Goal: Information Seeking & Learning: Compare options

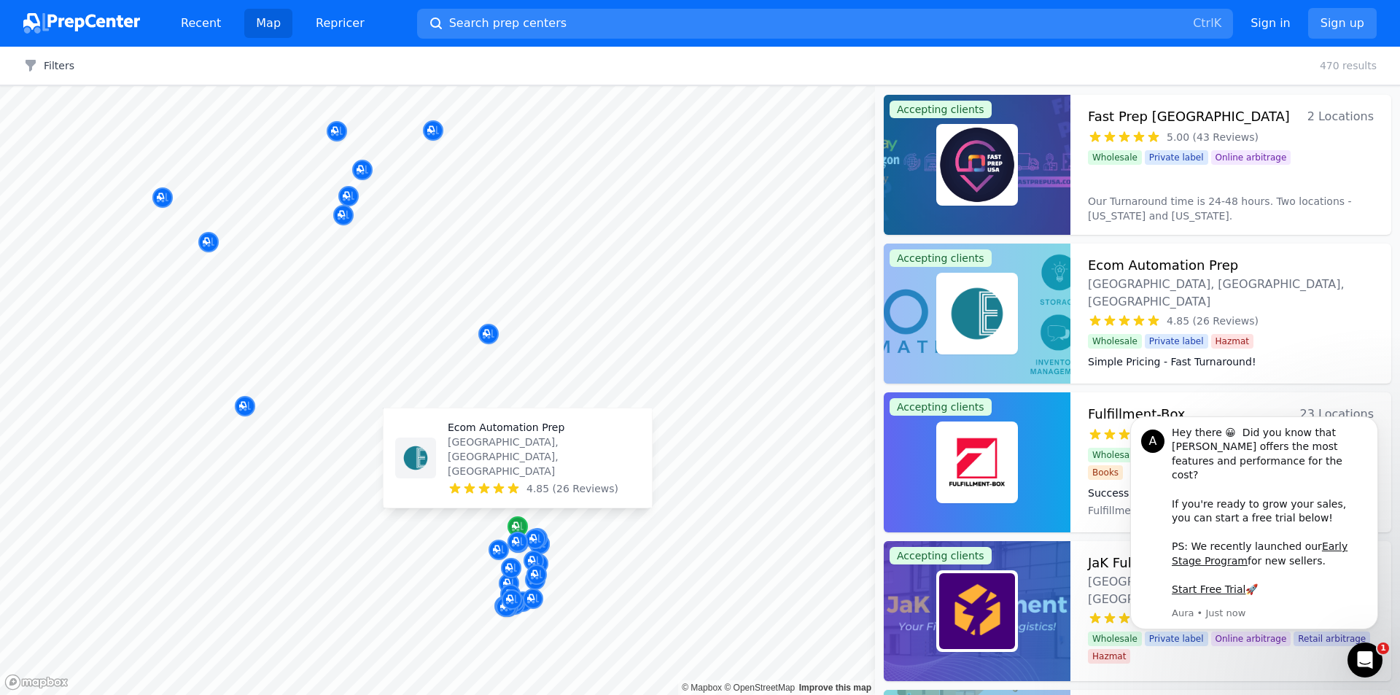
click at [524, 522] on div "Map marker" at bounding box center [518, 526] width 20 height 20
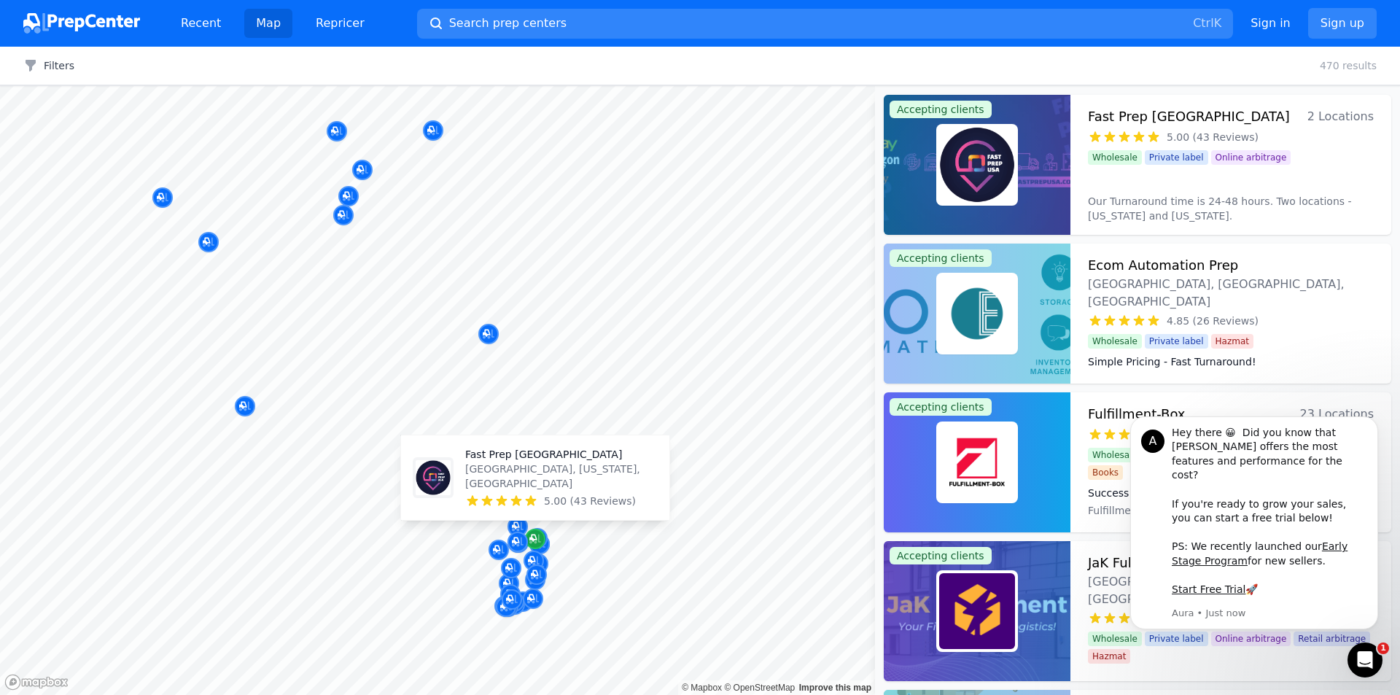
click at [534, 539] on icon "Map marker" at bounding box center [533, 538] width 7 height 7
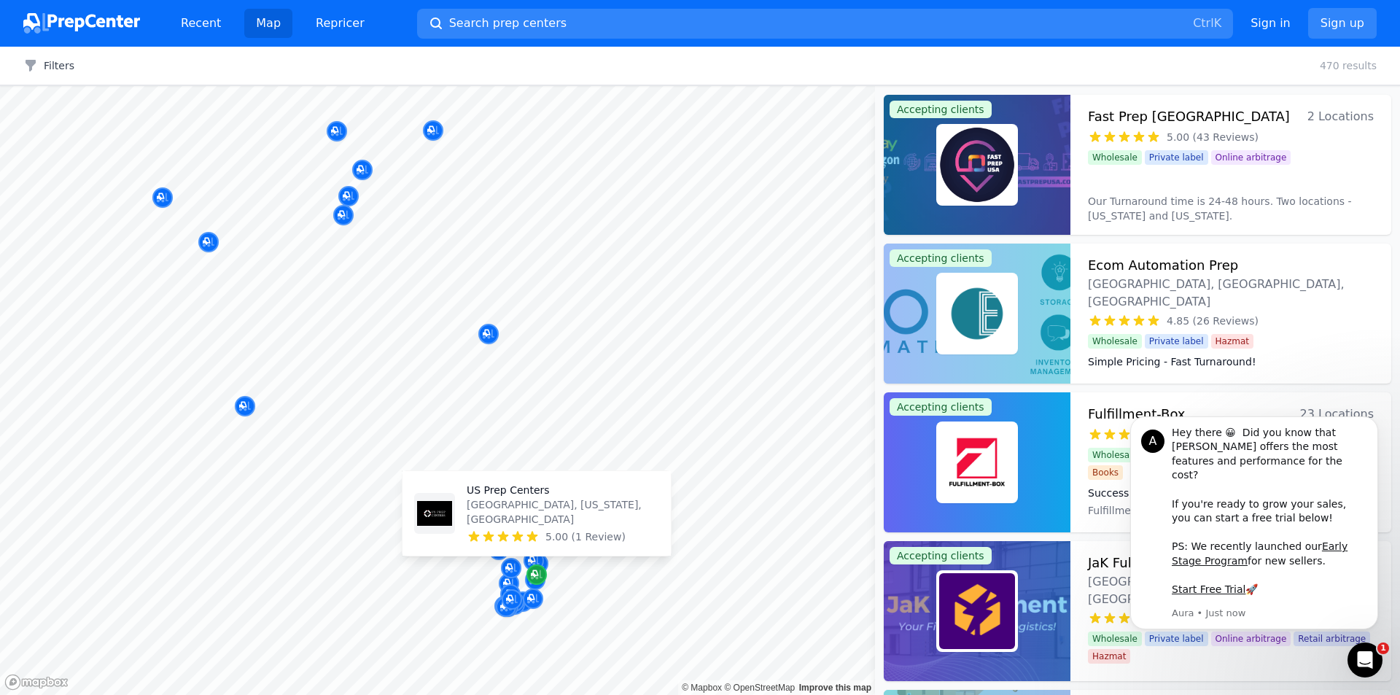
click at [532, 578] on icon "Map marker" at bounding box center [537, 574] width 12 height 9
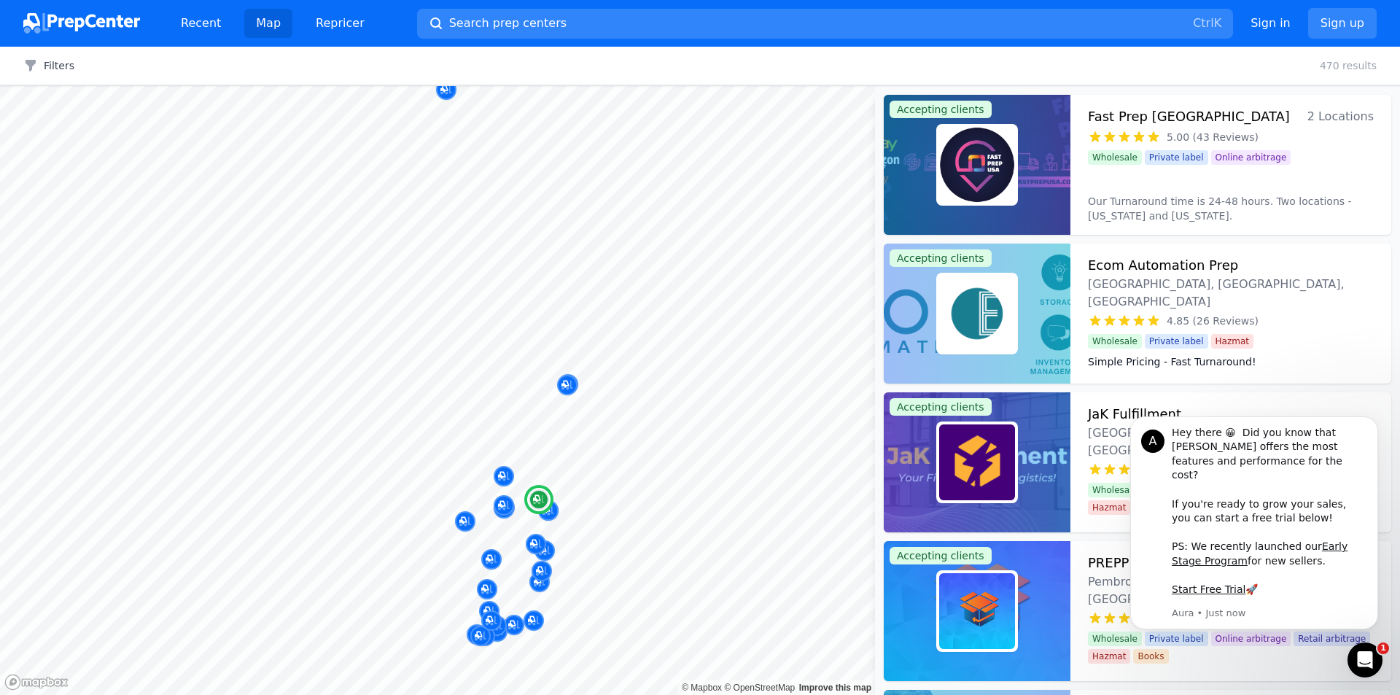
click at [1013, 161] on img at bounding box center [977, 165] width 76 height 76
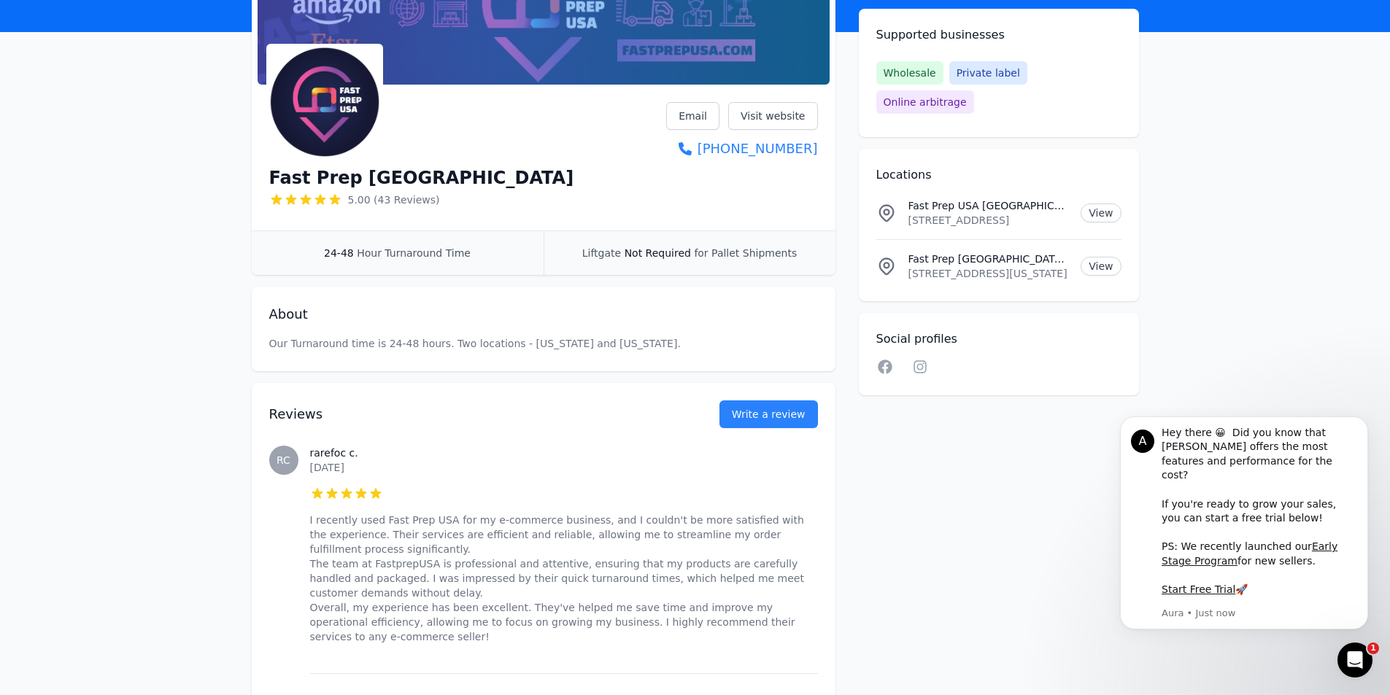
scroll to position [146, 0]
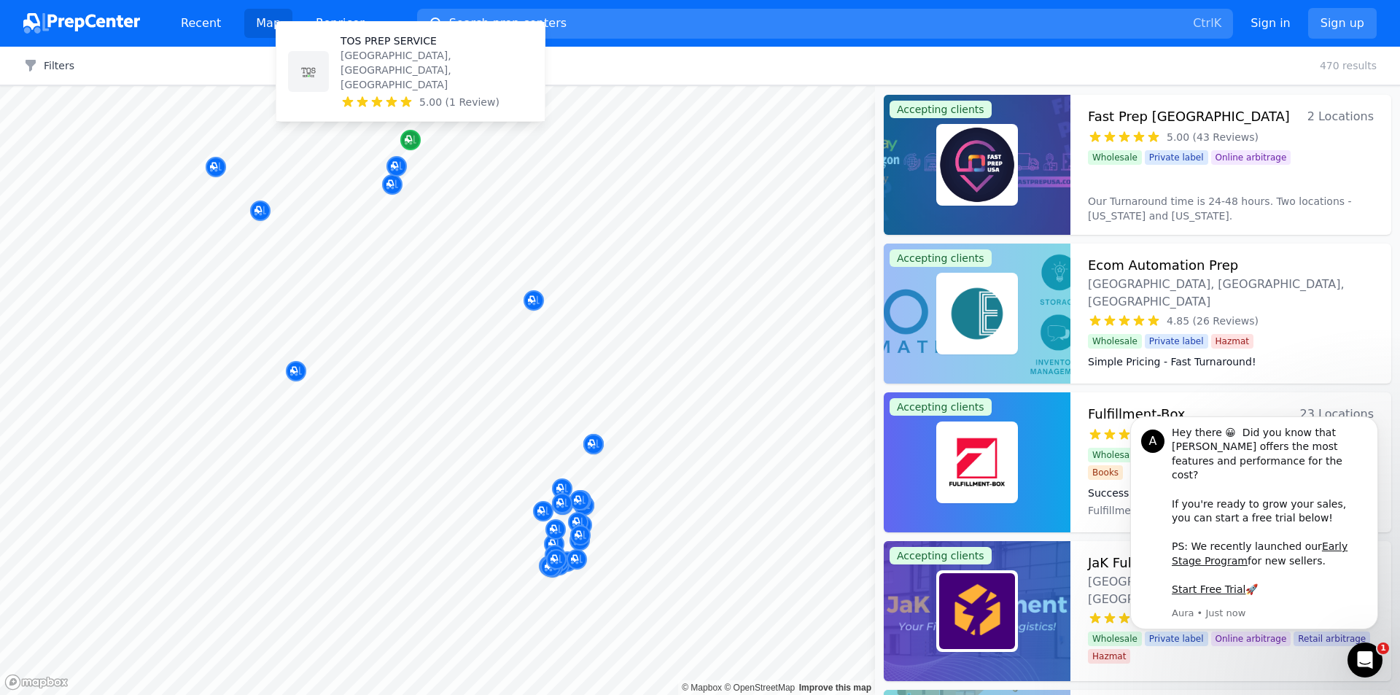
click at [404, 138] on div "Map marker" at bounding box center [410, 140] width 20 height 20
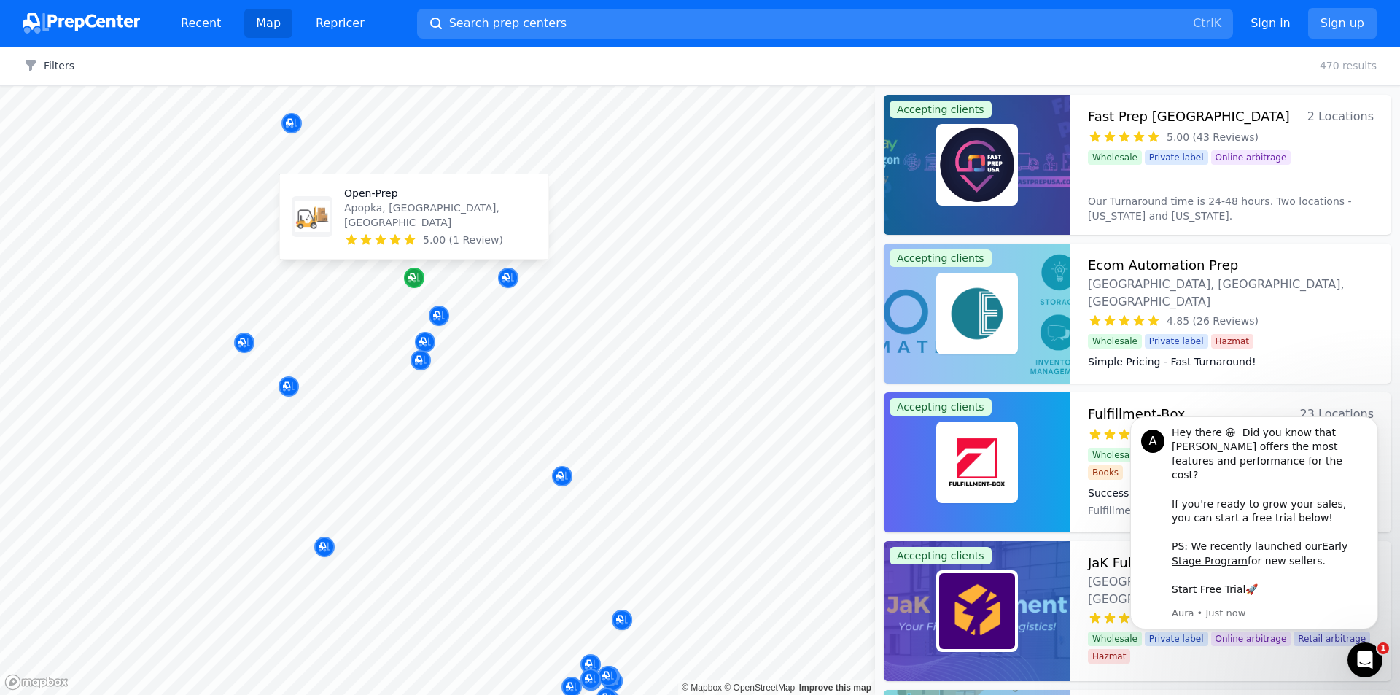
click at [420, 280] on div "Map marker" at bounding box center [414, 278] width 20 height 20
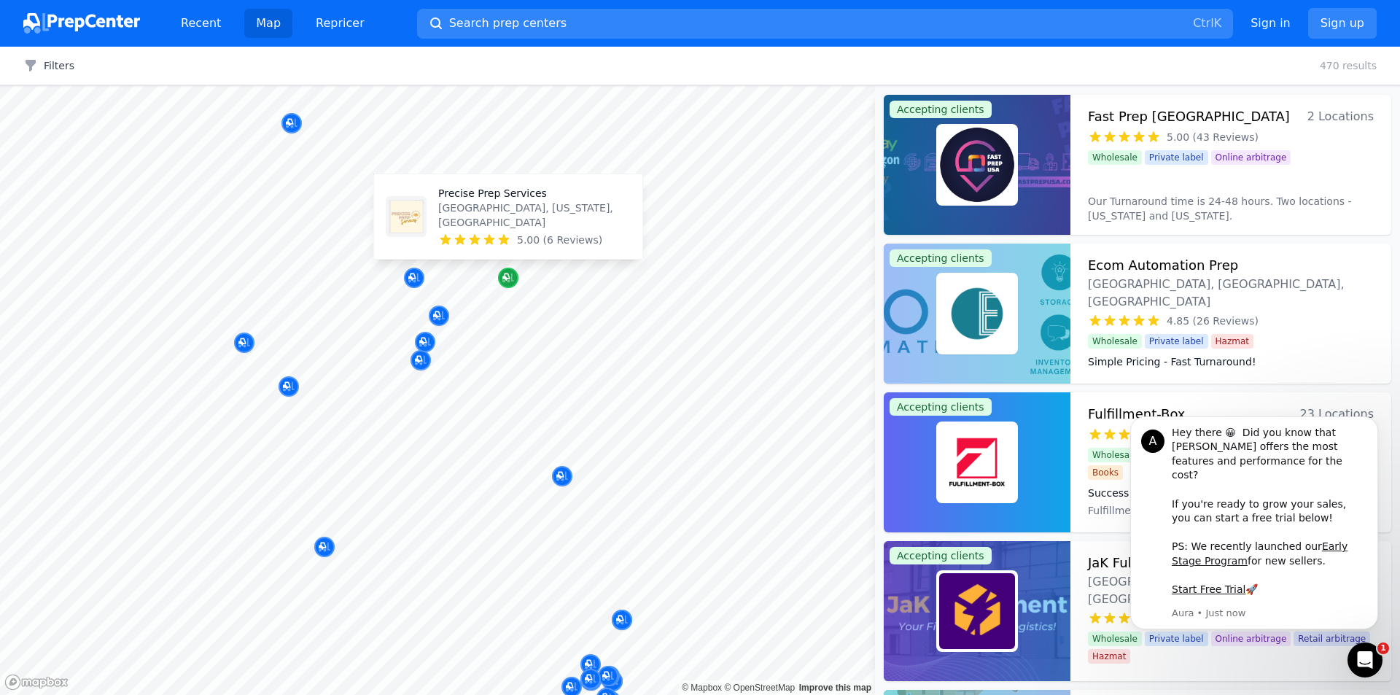
click at [506, 286] on div "Map marker" at bounding box center [508, 278] width 20 height 20
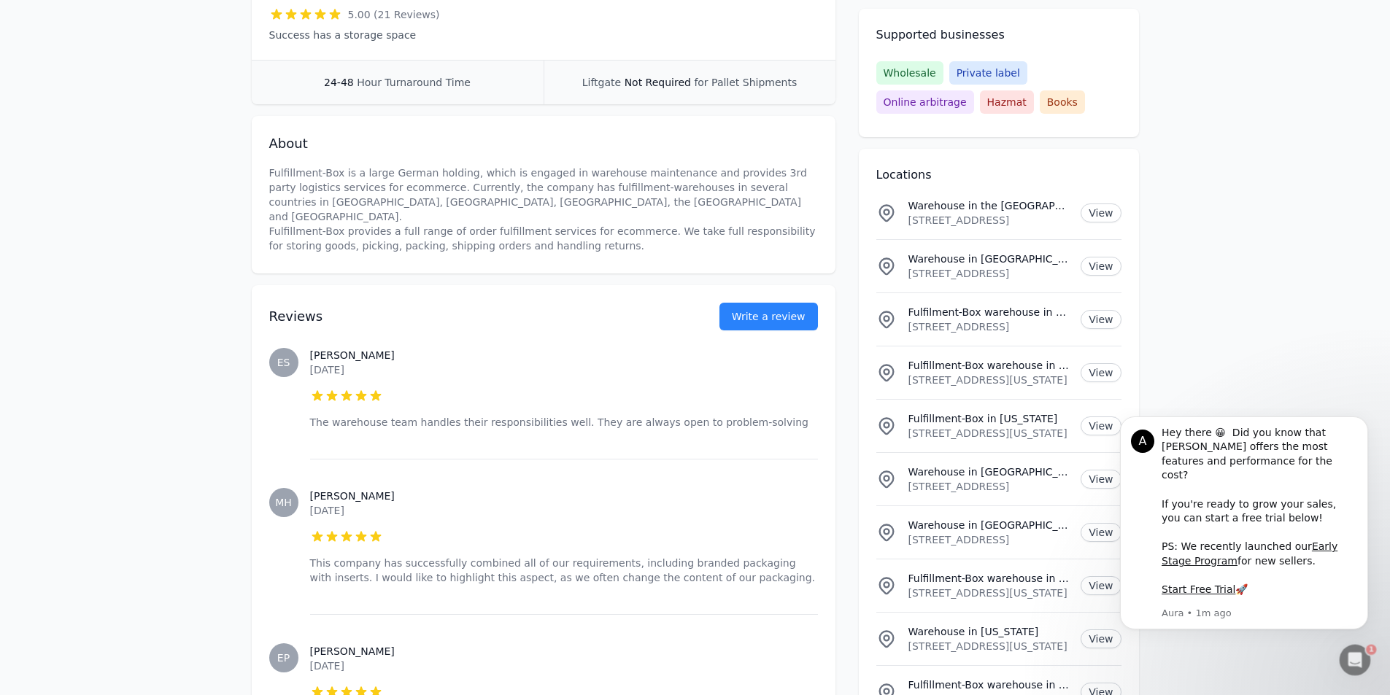
scroll to position [365, 0]
